Goal: Check status

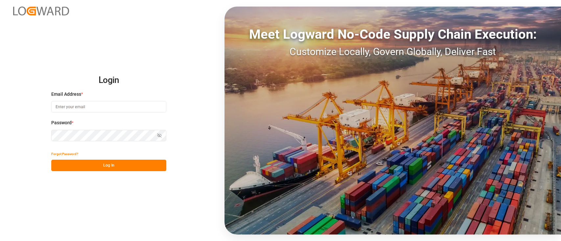
click at [135, 104] on input at bounding box center [108, 106] width 115 height 11
type input "[PERSON_NAME][EMAIL_ADDRESS][PERSON_NAME][DOMAIN_NAME]"
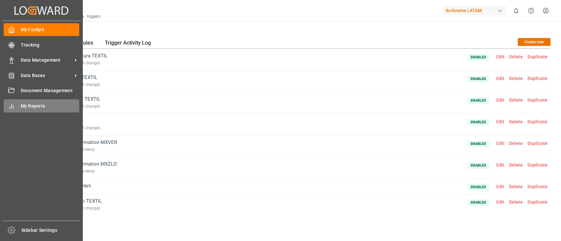
click at [12, 105] on icon at bounding box center [11, 106] width 7 height 7
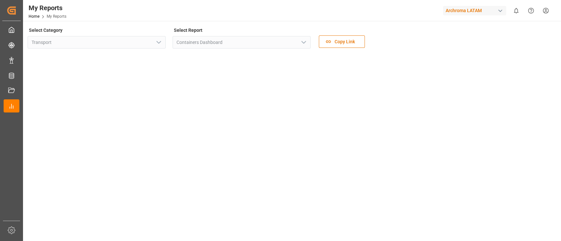
click at [457, 11] on div "Archroma LATAM" at bounding box center [474, 11] width 63 height 10
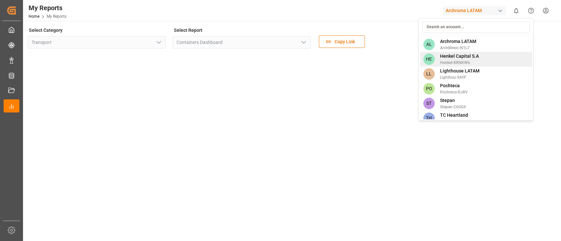
click at [463, 64] on span "Henkel-8RNKW6" at bounding box center [458, 63] width 39 height 6
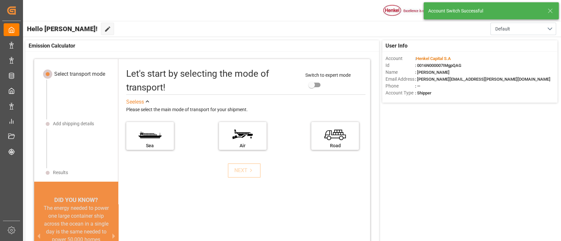
click at [551, 12] on icon at bounding box center [550, 11] width 8 height 8
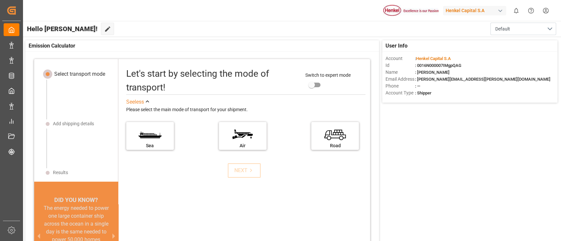
click at [500, 13] on div "button" at bounding box center [500, 11] width 7 height 7
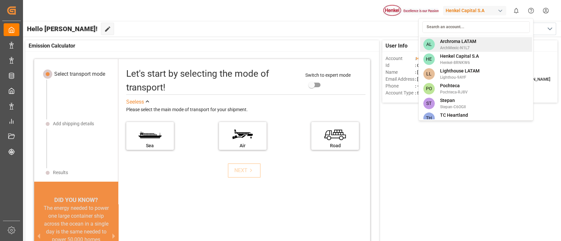
click at [484, 42] on div "AL Archroma LATAM ArchMexic-N1L7" at bounding box center [475, 44] width 112 height 15
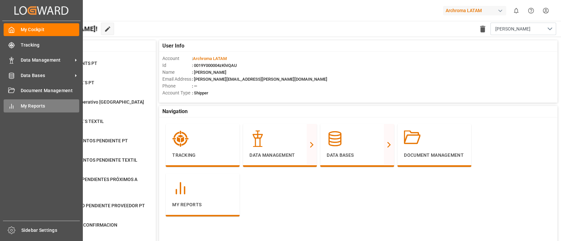
click at [32, 108] on span "My Reports" at bounding box center [50, 106] width 59 height 7
